Goal: Information Seeking & Learning: Learn about a topic

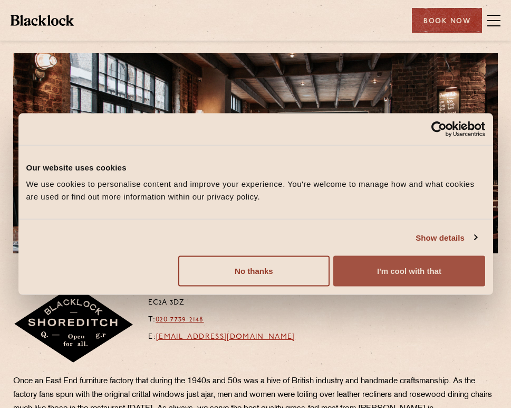
click at [393, 277] on button "I'm cool with that" at bounding box center [409, 271] width 151 height 31
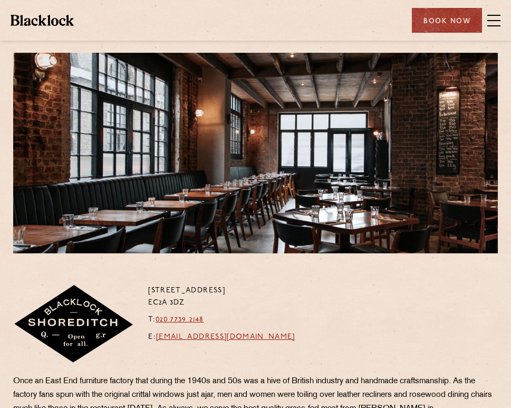
click at [494, 23] on span at bounding box center [494, 21] width 13 height 16
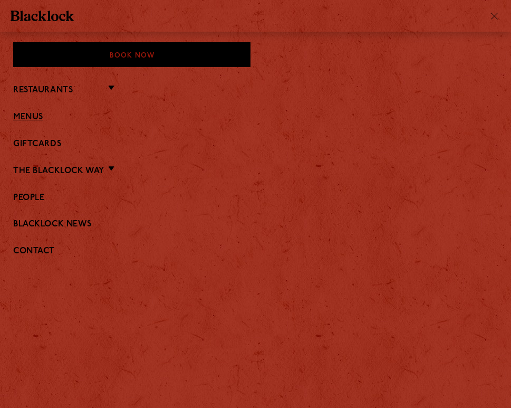
click at [35, 115] on link "Menus" at bounding box center [255, 117] width 485 height 10
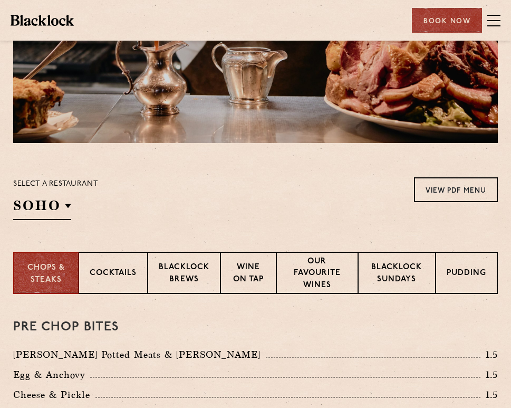
scroll to position [111, 0]
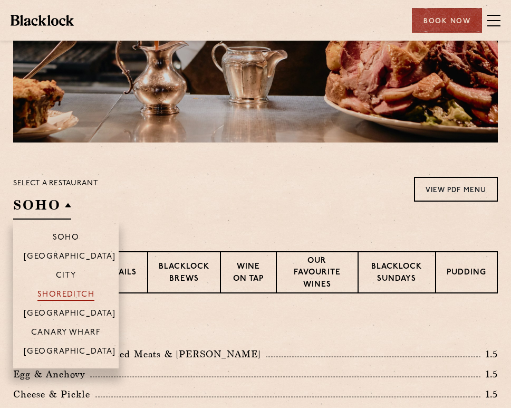
click at [68, 295] on p "Shoreditch" at bounding box center [66, 295] width 58 height 11
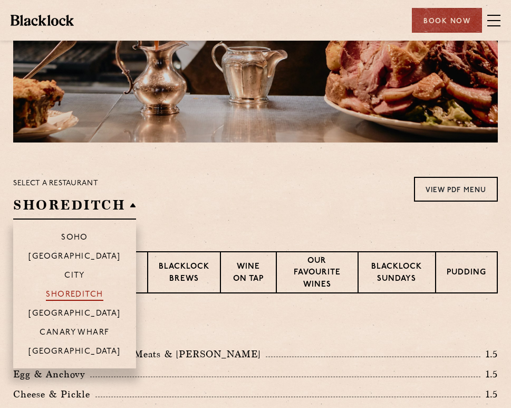
click at [70, 295] on p "Shoreditch" at bounding box center [75, 295] width 58 height 11
click at [69, 293] on p "Shoreditch" at bounding box center [75, 295] width 58 height 11
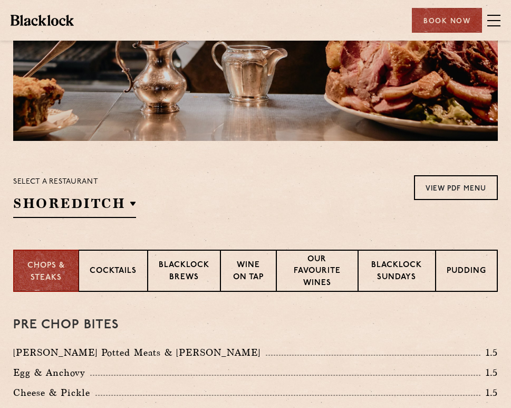
scroll to position [112, 0]
click at [387, 275] on p "Blacklock Sundays" at bounding box center [396, 272] width 55 height 25
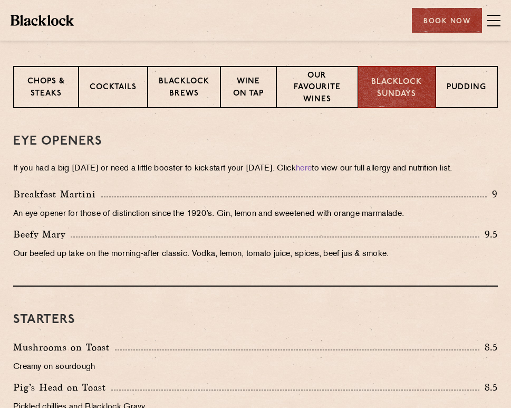
scroll to position [297, 0]
click at [187, 85] on p "Blacklock Brews" at bounding box center [184, 87] width 51 height 25
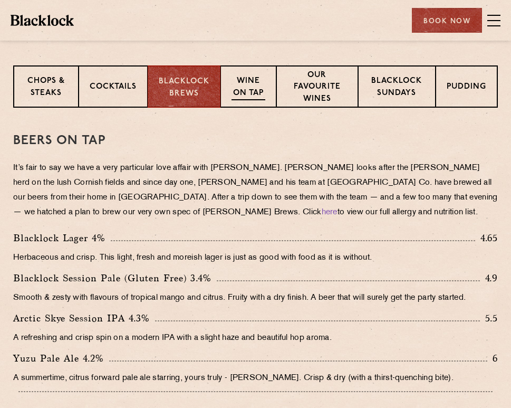
click at [252, 93] on p "Wine on Tap" at bounding box center [249, 87] width 34 height 25
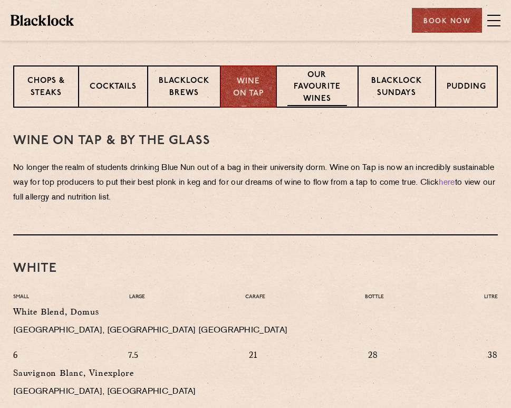
click at [307, 82] on p "Our favourite wines" at bounding box center [318, 88] width 60 height 37
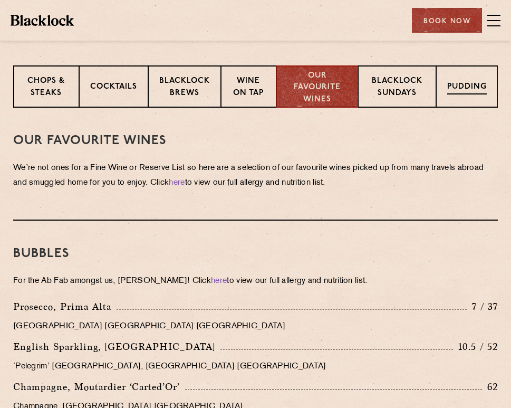
click at [460, 92] on p "Pudding" at bounding box center [468, 87] width 40 height 13
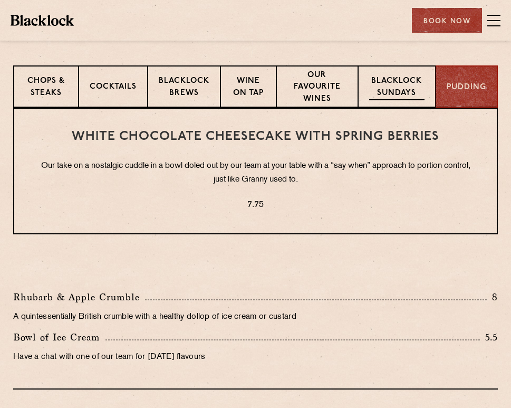
click at [412, 84] on p "Blacklock Sundays" at bounding box center [396, 87] width 55 height 25
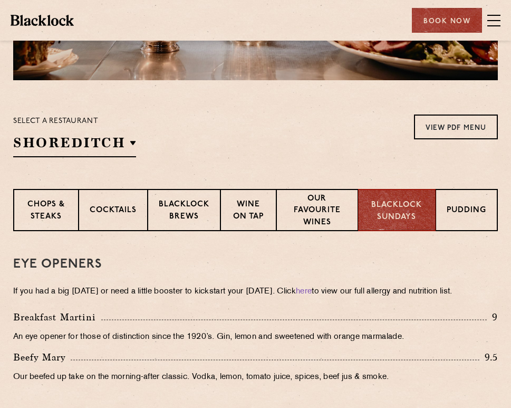
scroll to position [176, 0]
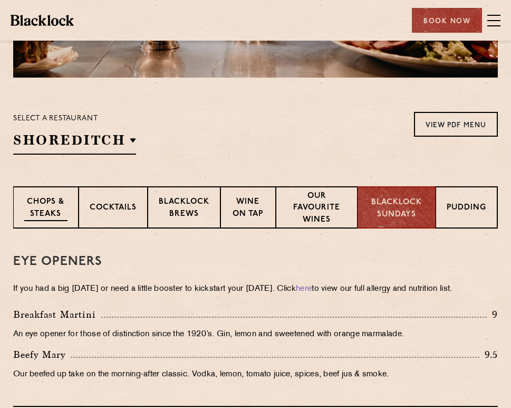
click at [53, 207] on p "Chops & Steaks" at bounding box center [45, 208] width 43 height 25
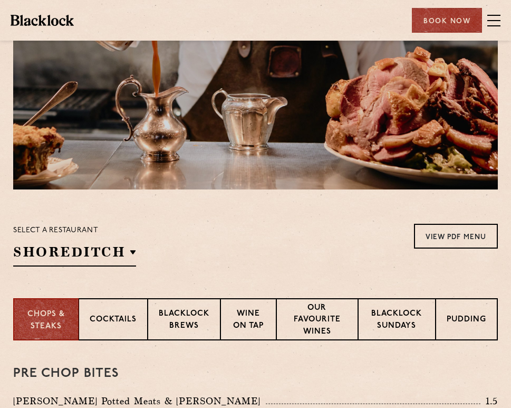
scroll to position [64, 0]
click at [400, 317] on p "Blacklock Sundays" at bounding box center [396, 320] width 55 height 25
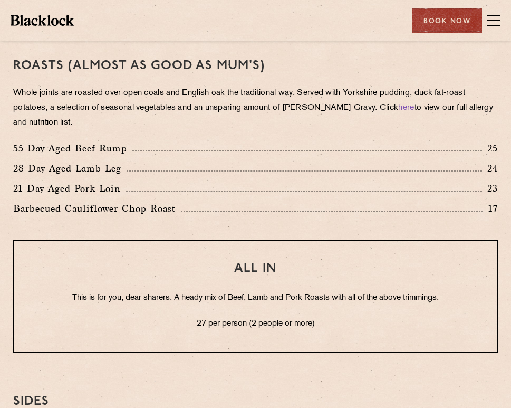
scroll to position [780, 0]
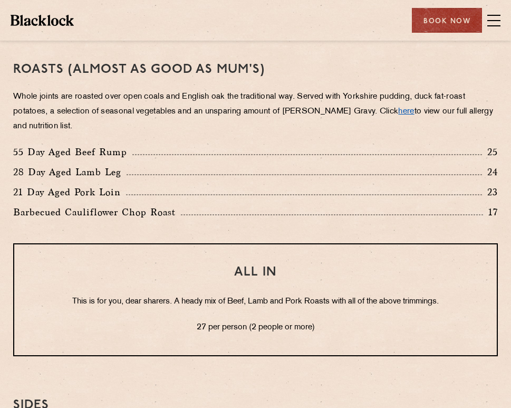
click at [399, 111] on link "here" at bounding box center [407, 112] width 16 height 8
